Goal: Information Seeking & Learning: Learn about a topic

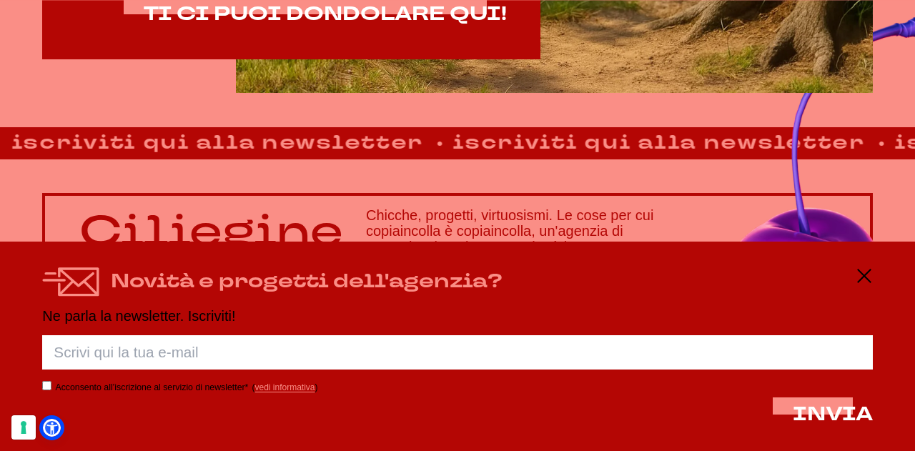
scroll to position [872, 0]
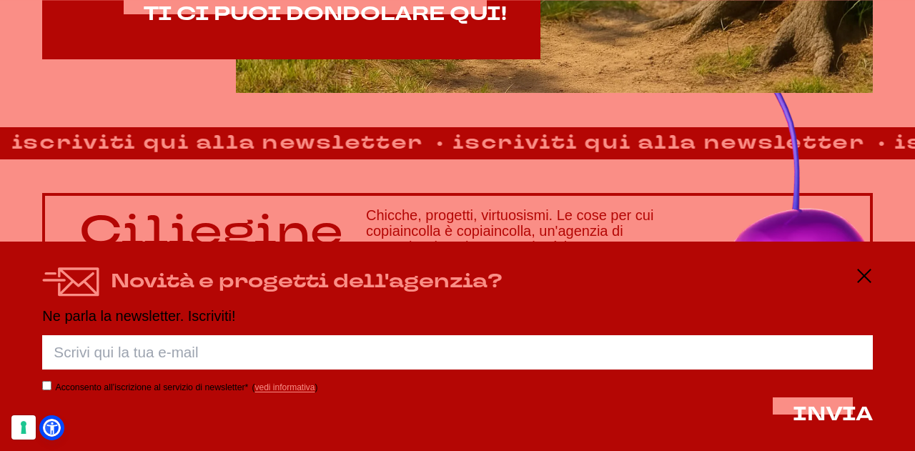
click at [861, 273] on icon at bounding box center [864, 275] width 17 height 17
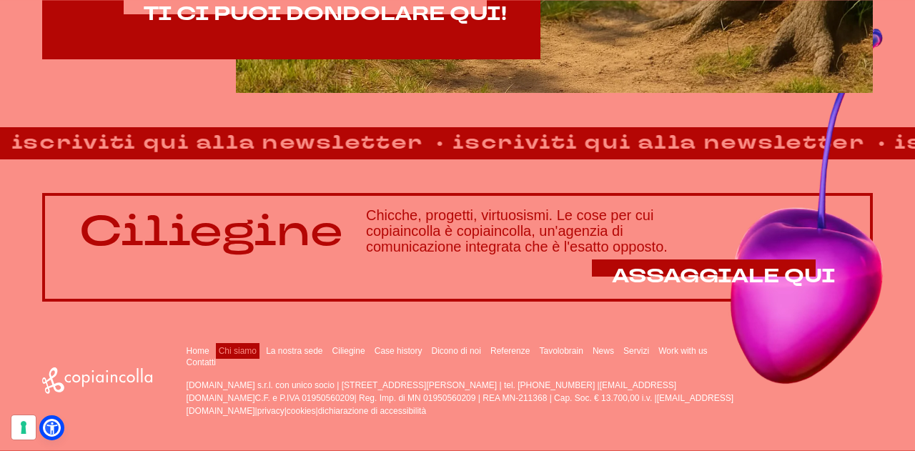
click at [239, 348] on link "Chi siamo" at bounding box center [238, 351] width 38 height 10
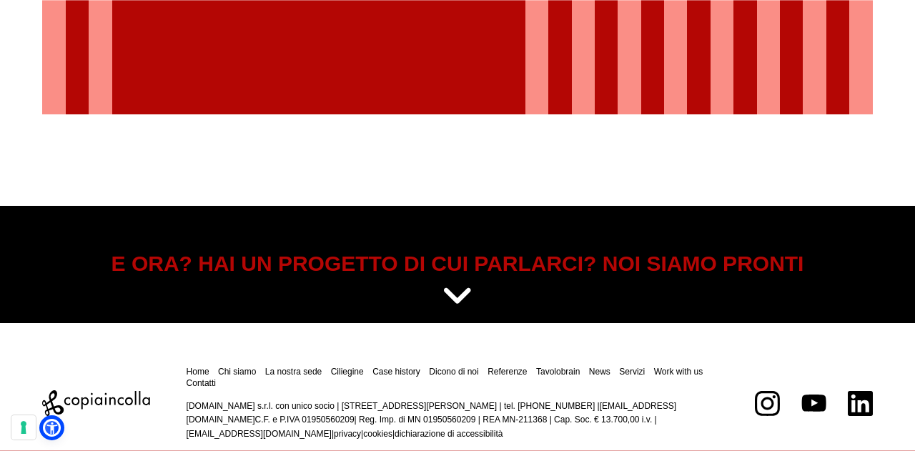
scroll to position [2432, 0]
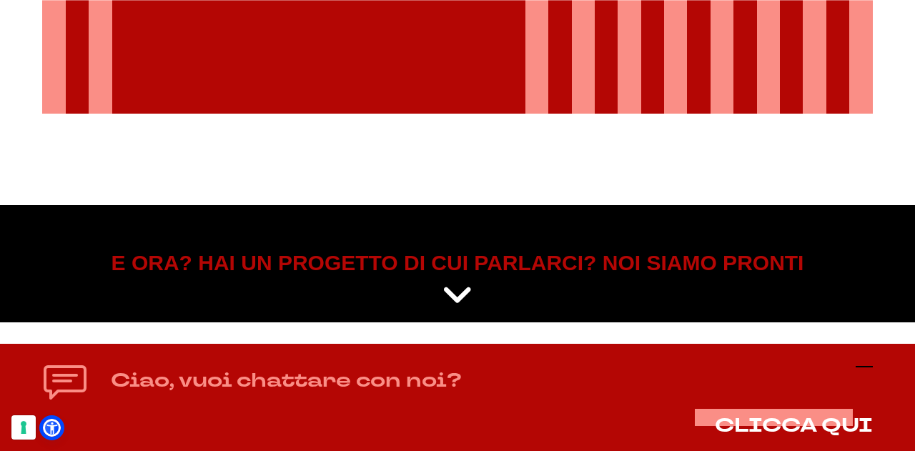
click at [866, 367] on line at bounding box center [864, 367] width 17 height 0
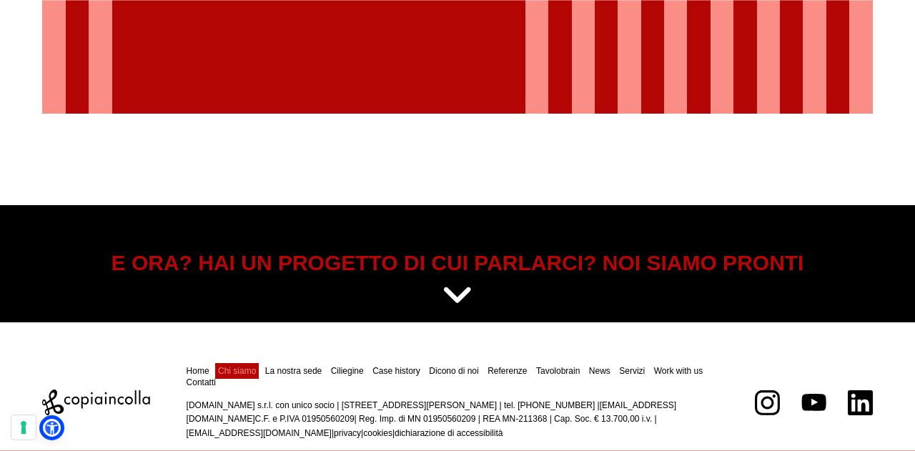
click at [248, 366] on link "Chi siamo" at bounding box center [237, 371] width 38 height 10
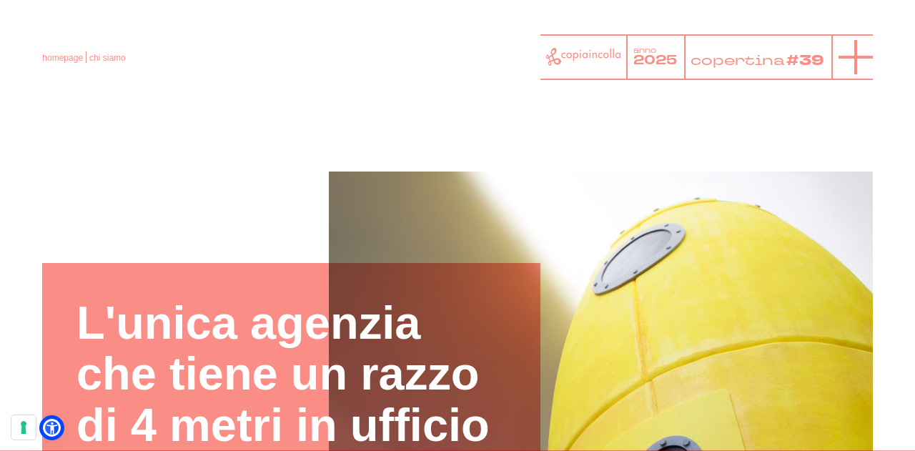
click at [848, 62] on icon at bounding box center [855, 57] width 34 height 34
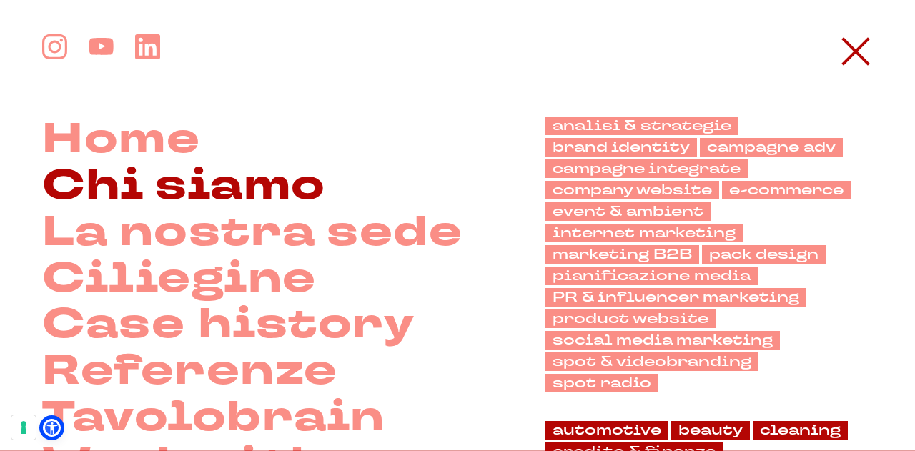
click at [166, 188] on link "Chi siamo" at bounding box center [183, 186] width 283 height 46
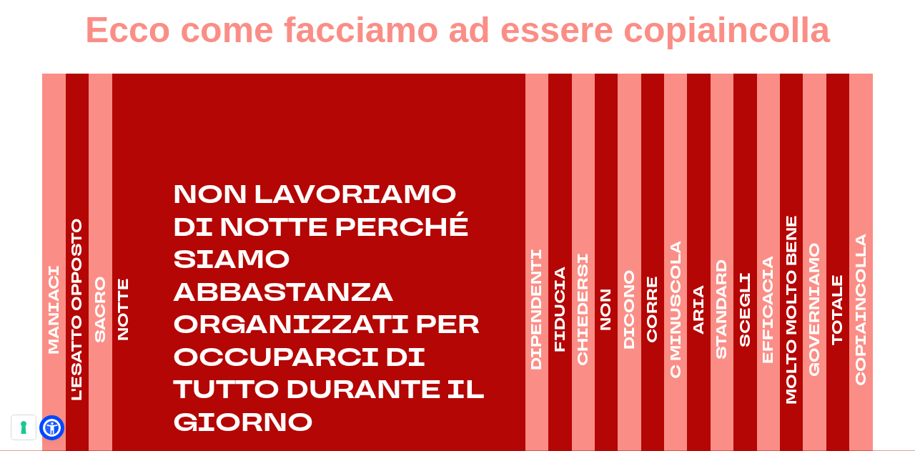
scroll to position [2001, 0]
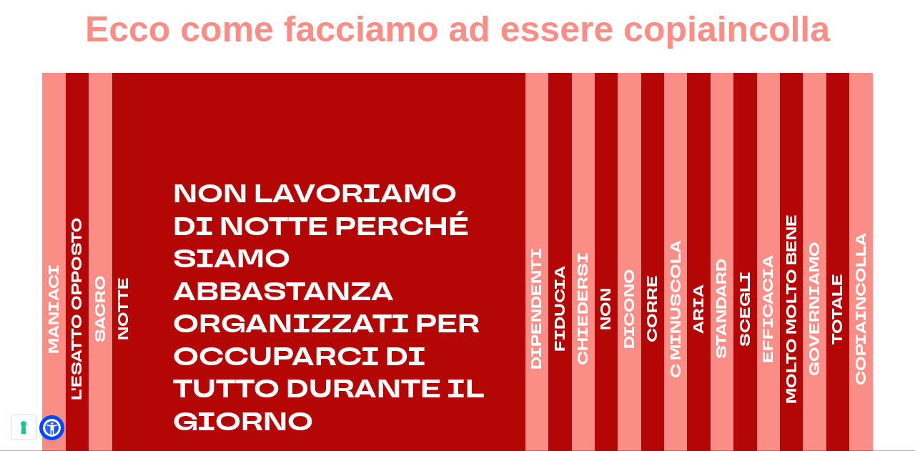
click at [256, 229] on p "NON LAVORIAMO DI NOTTE PERCHÉ SIAMO ABBASTANZA ORGANIZZATI PER OCCUPARCI DI TUT…" at bounding box center [318, 309] width 413 height 260
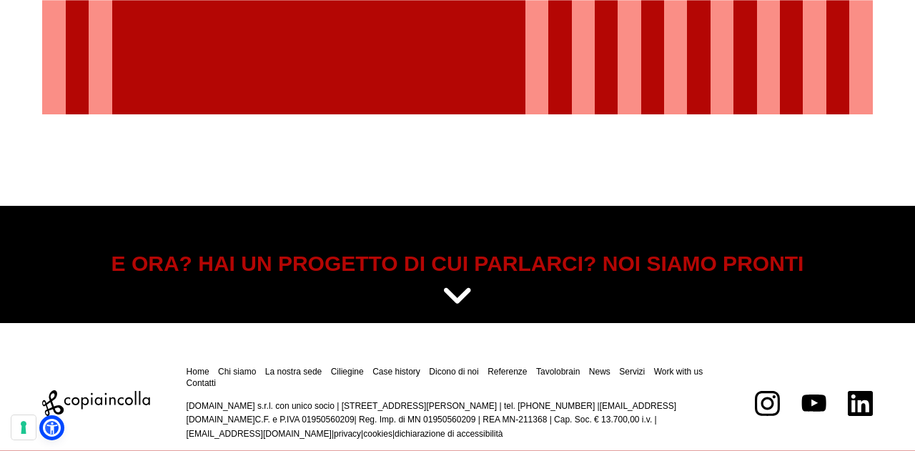
scroll to position [2432, 0]
